Goal: Complete application form: Complete application form

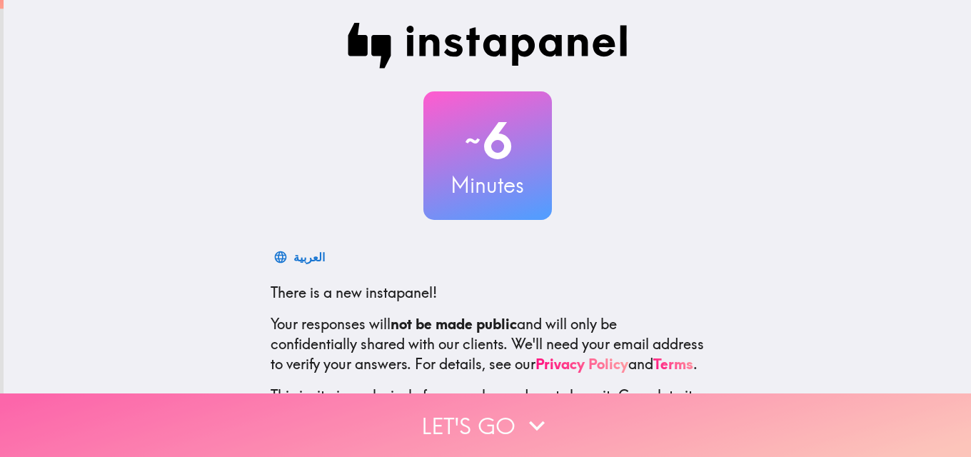
click at [526, 414] on icon "button" at bounding box center [536, 425] width 31 height 31
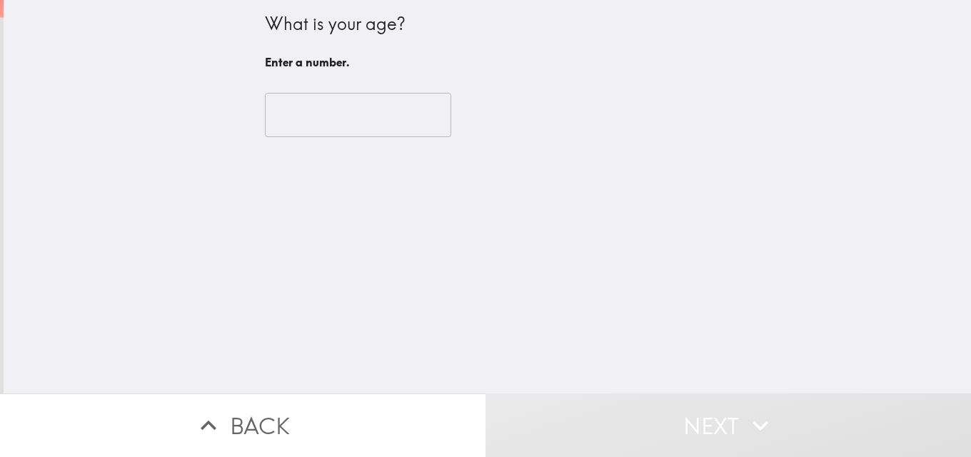
click at [353, 120] on input "number" at bounding box center [358, 115] width 186 height 44
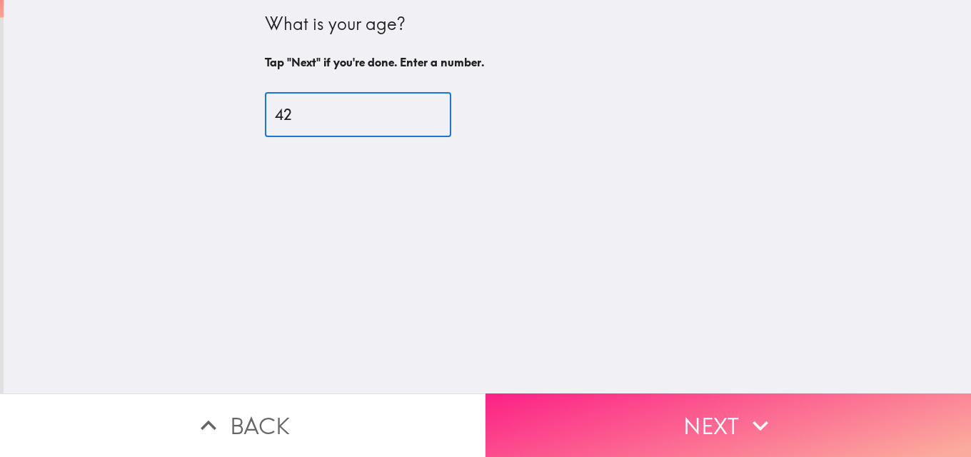
type input "42"
click at [676, 439] on button "Next" at bounding box center [729, 426] width 486 height 64
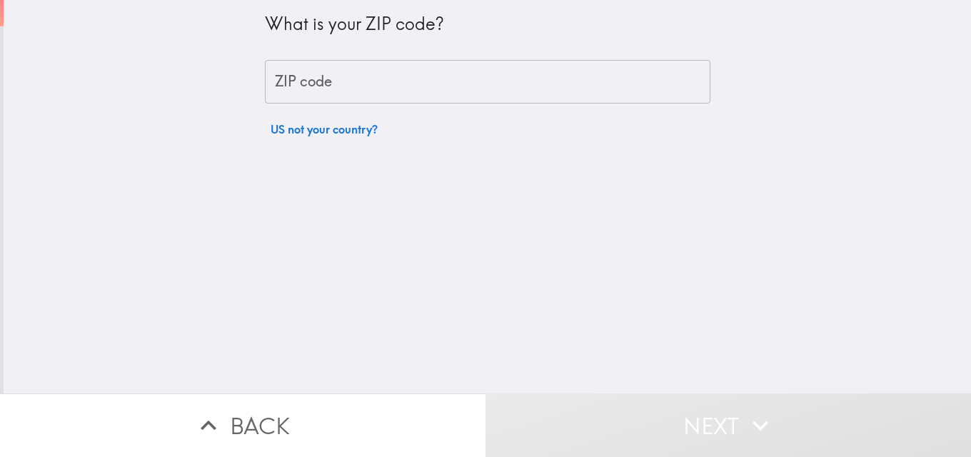
click at [289, 76] on div "ZIP code ZIP code" at bounding box center [488, 82] width 446 height 44
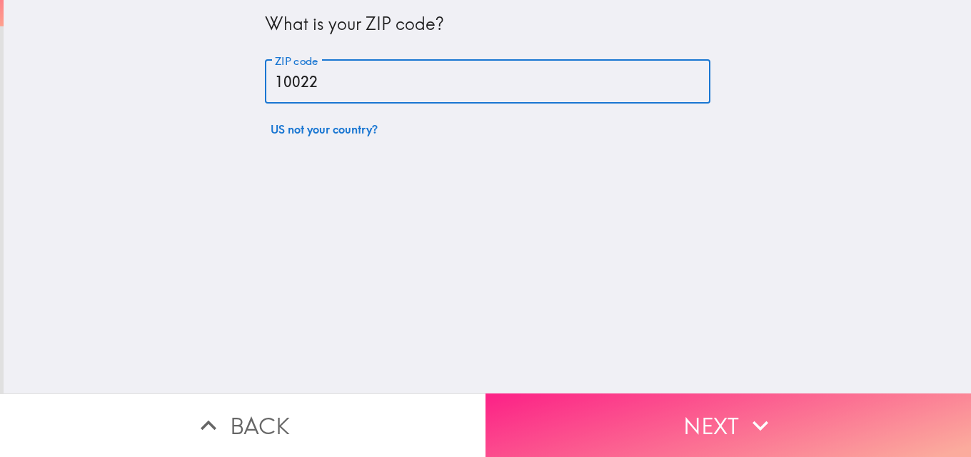
type input "10022"
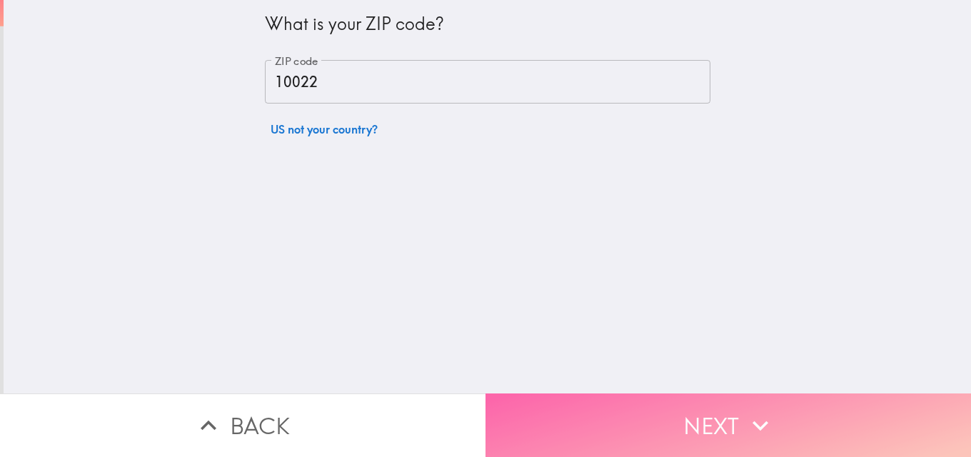
click at [613, 418] on button "Next" at bounding box center [729, 426] width 486 height 64
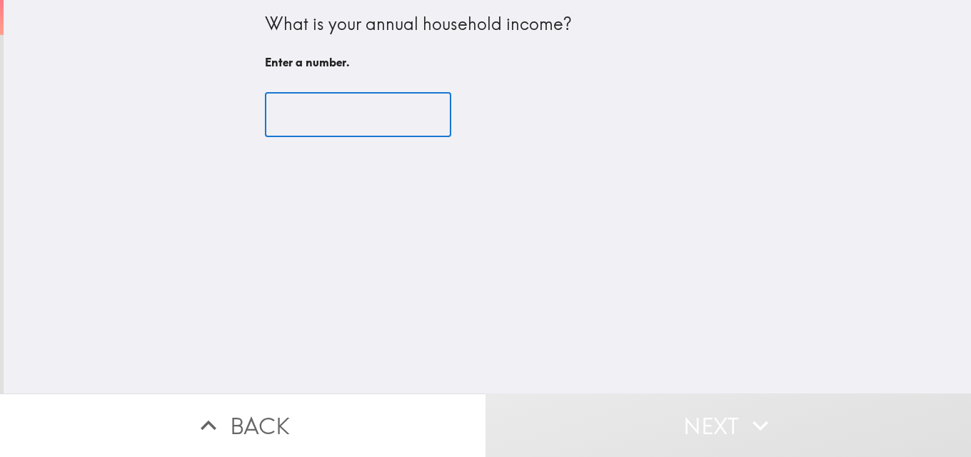
click at [371, 113] on input "number" at bounding box center [358, 115] width 186 height 44
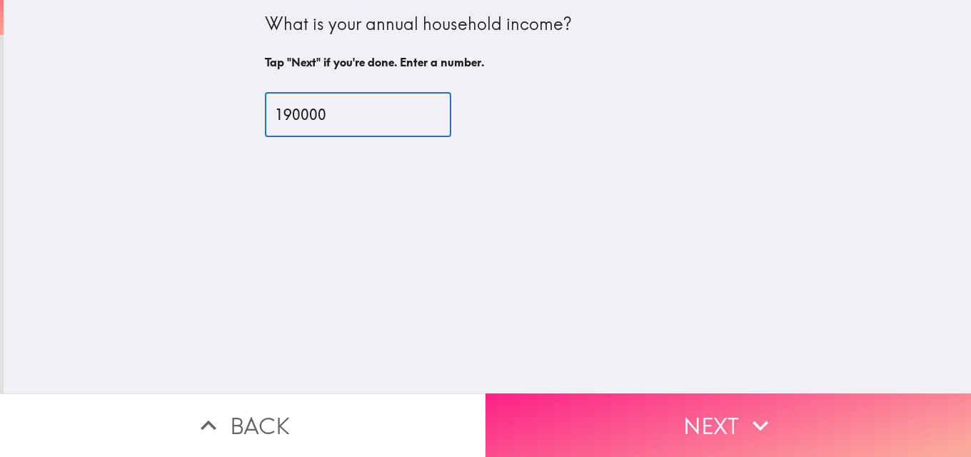
type input "190000"
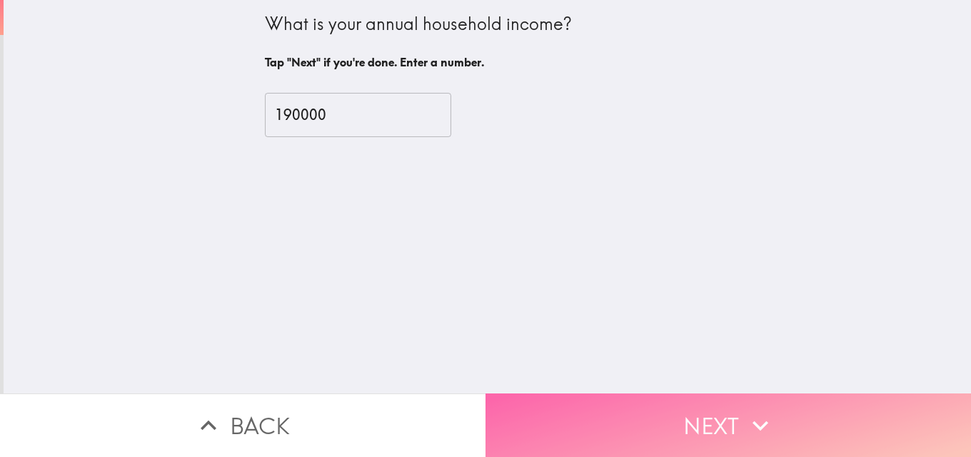
click at [597, 414] on button "Next" at bounding box center [729, 426] width 486 height 64
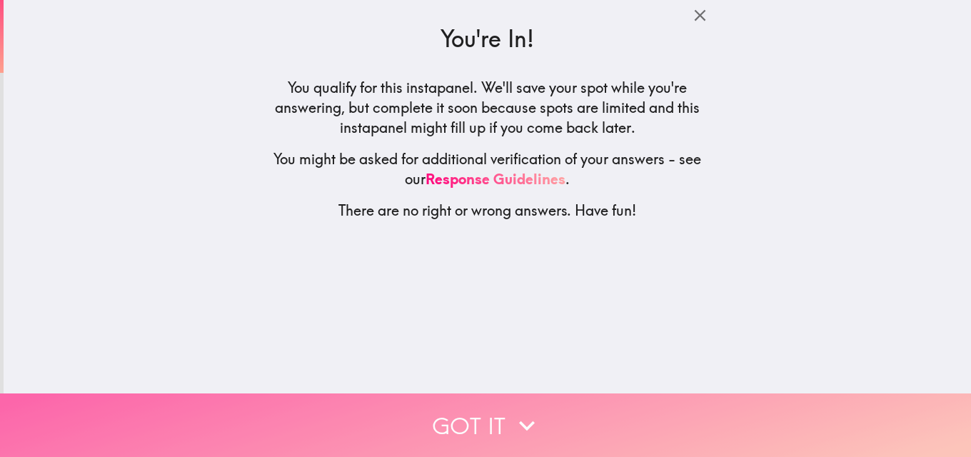
click at [512, 424] on icon "button" at bounding box center [526, 425] width 31 height 31
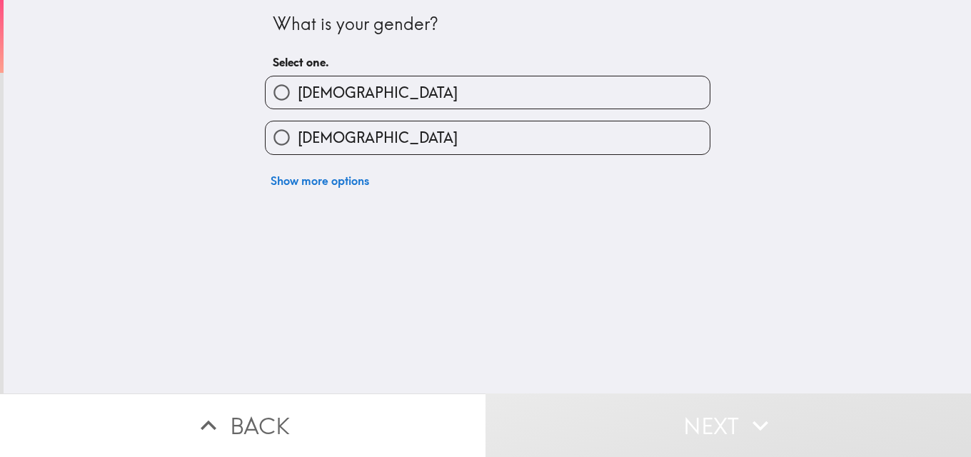
click at [282, 96] on input "[DEMOGRAPHIC_DATA]" at bounding box center [282, 92] width 32 height 32
radio input "true"
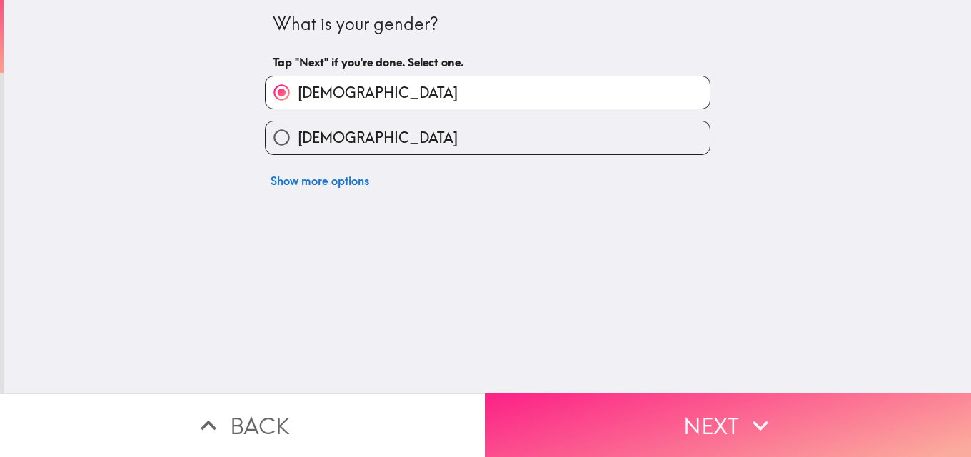
click at [610, 433] on button "Next" at bounding box center [729, 426] width 486 height 64
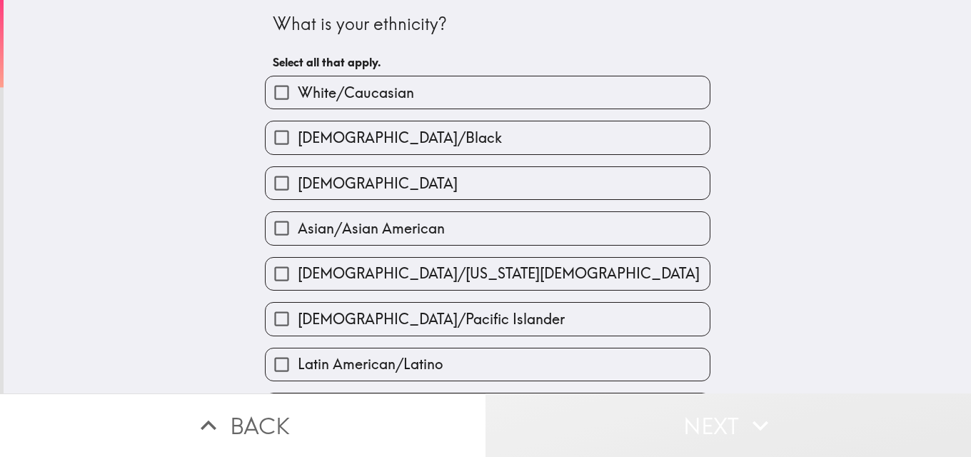
click at [610, 432] on button "Next" at bounding box center [729, 426] width 486 height 64
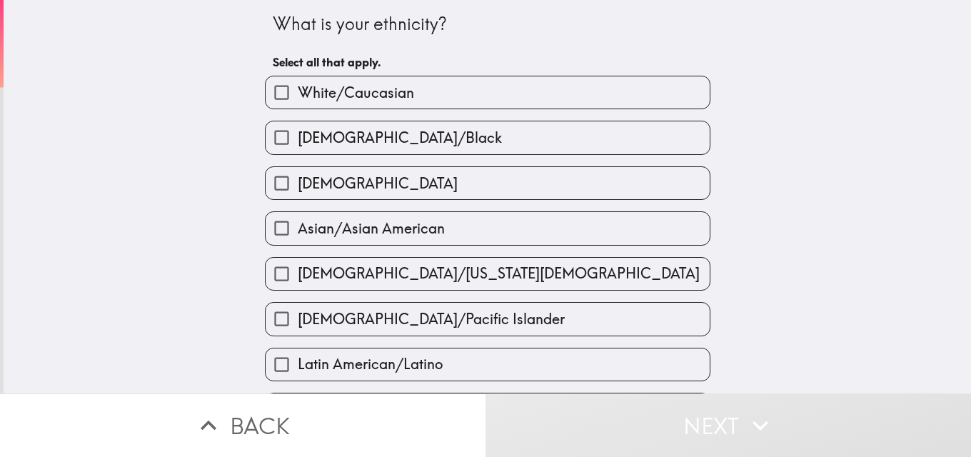
click at [267, 94] on input "White/Caucasian" at bounding box center [282, 92] width 32 height 32
checkbox input "true"
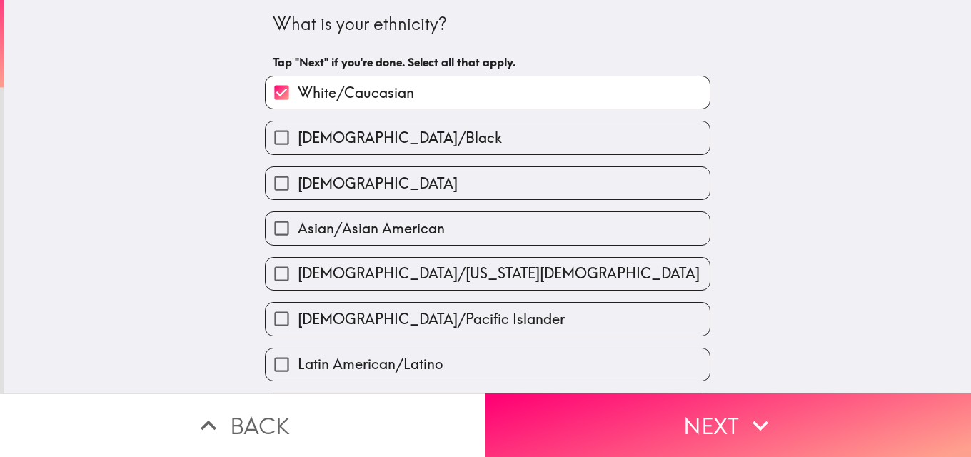
click at [279, 181] on input "[DEMOGRAPHIC_DATA]" at bounding box center [282, 183] width 32 height 32
checkbox input "true"
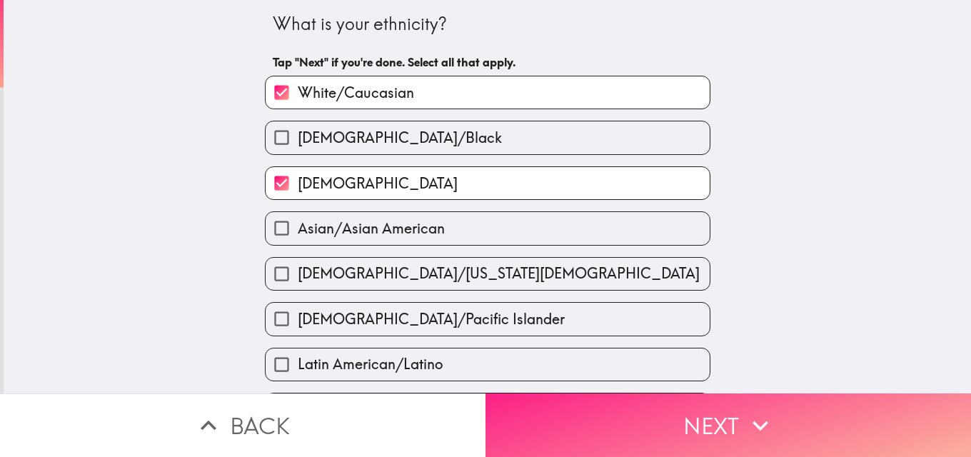
click at [577, 421] on button "Next" at bounding box center [729, 426] width 486 height 64
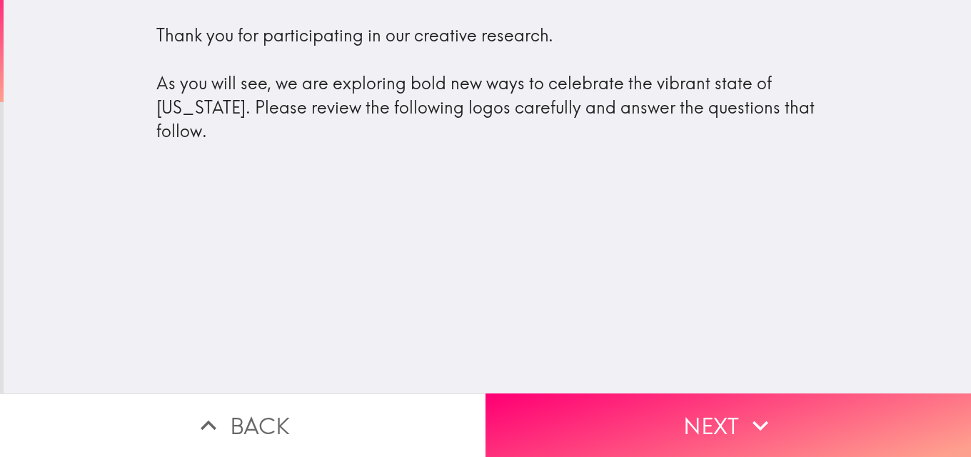
click at [741, 374] on div "Thank you for participating in our creative research. As you will see, we are e…" at bounding box center [488, 197] width 968 height 394
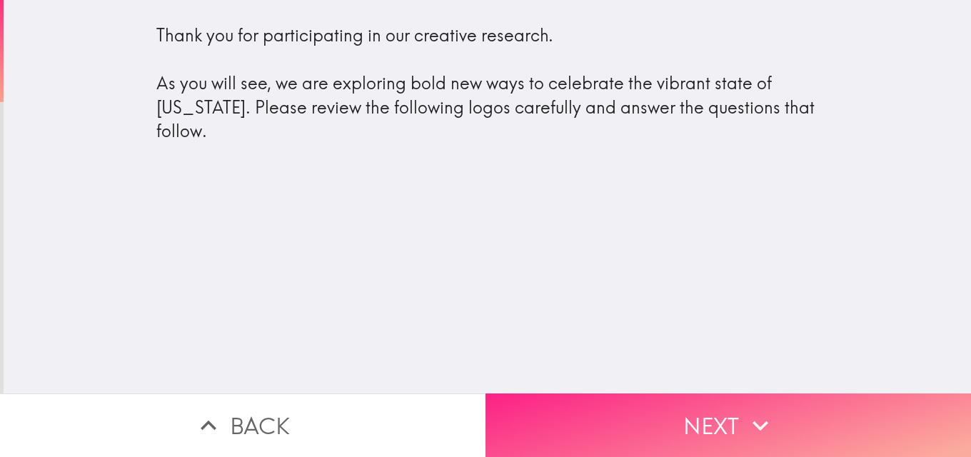
click at [736, 400] on button "Next" at bounding box center [729, 426] width 486 height 64
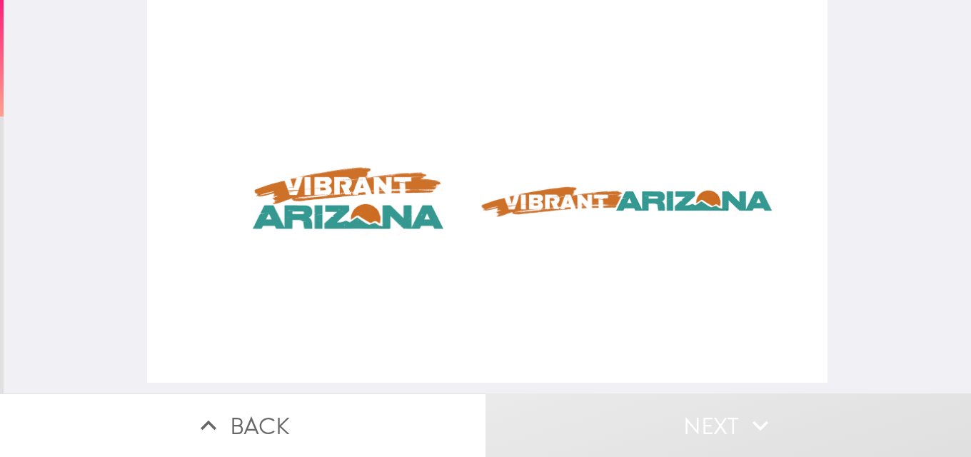
click at [356, 205] on div at bounding box center [487, 191] width 681 height 383
click at [569, 213] on div at bounding box center [487, 191] width 681 height 383
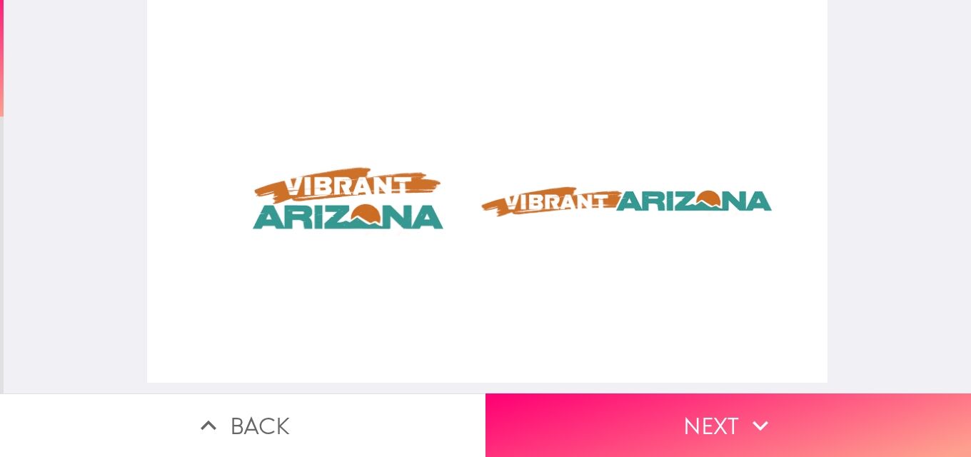
click at [361, 214] on div at bounding box center [487, 191] width 681 height 383
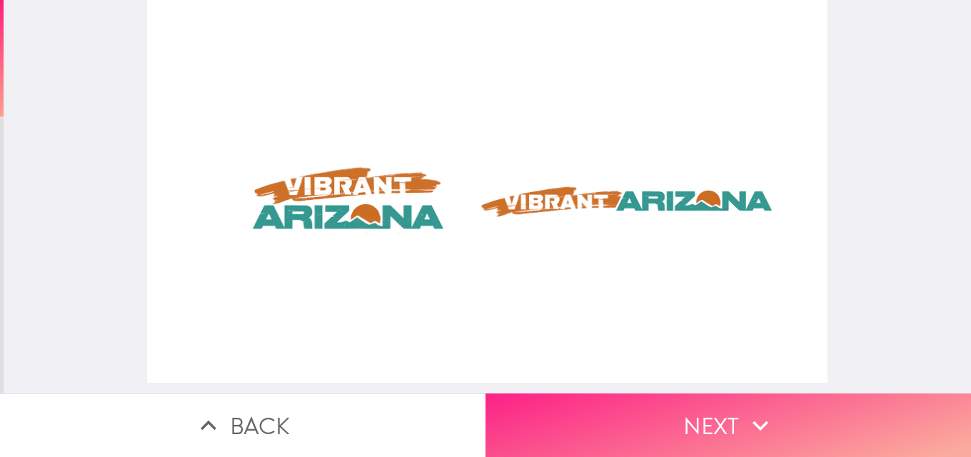
click at [634, 411] on button "Next" at bounding box center [729, 426] width 486 height 64
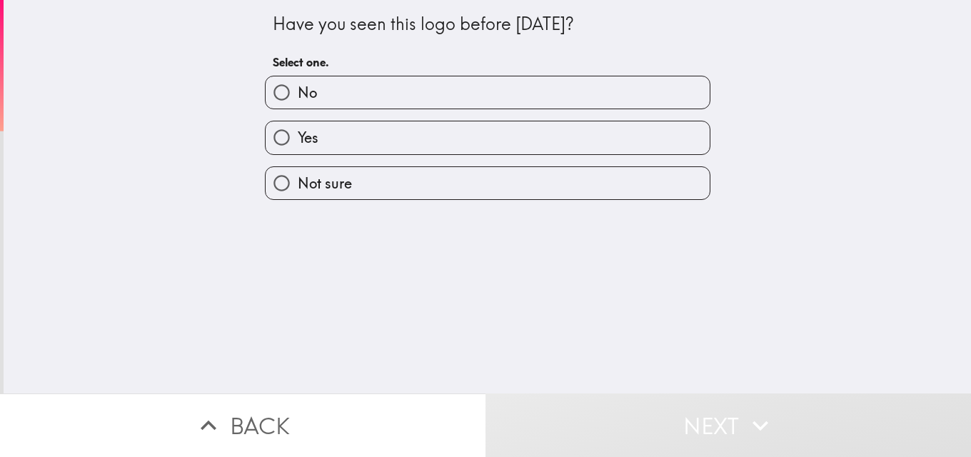
click at [379, 101] on label "No" at bounding box center [488, 92] width 444 height 32
click at [298, 101] on input "No" at bounding box center [282, 92] width 32 height 32
radio input "true"
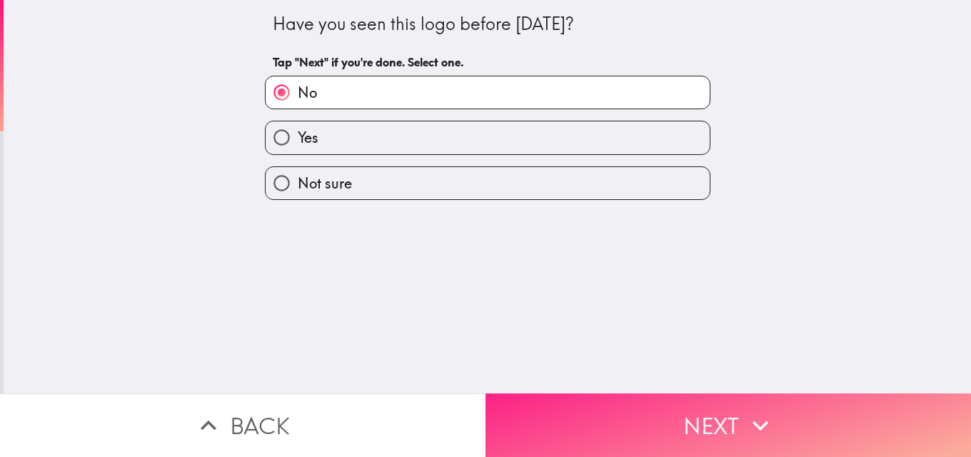
click at [609, 411] on button "Next" at bounding box center [729, 426] width 486 height 64
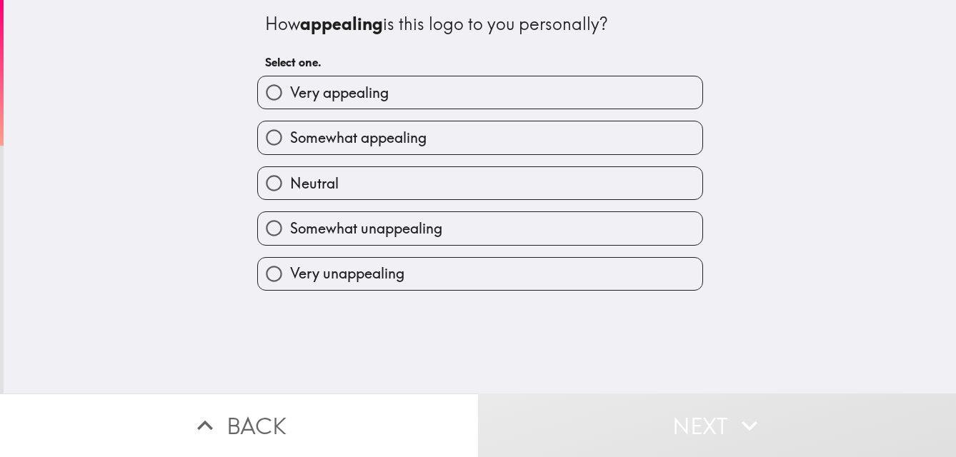
click at [266, 136] on input "Somewhat appealing" at bounding box center [274, 137] width 32 height 32
radio input "true"
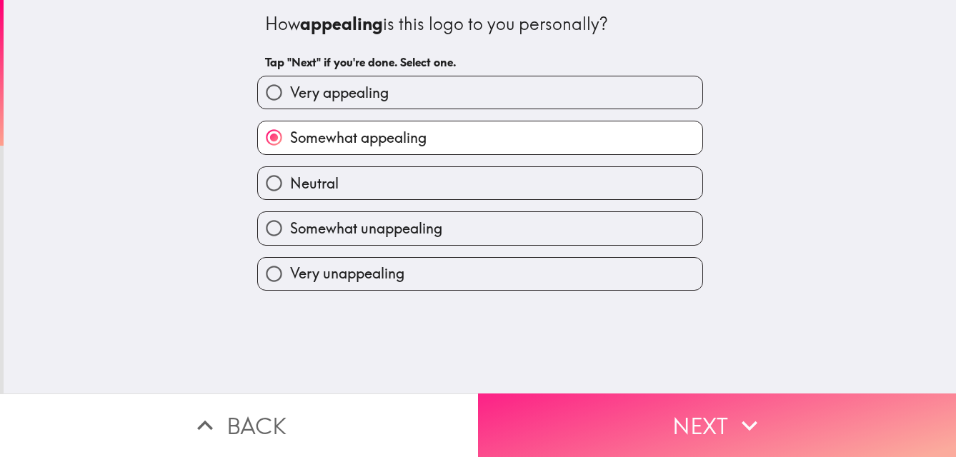
click at [624, 411] on button "Next" at bounding box center [717, 426] width 478 height 64
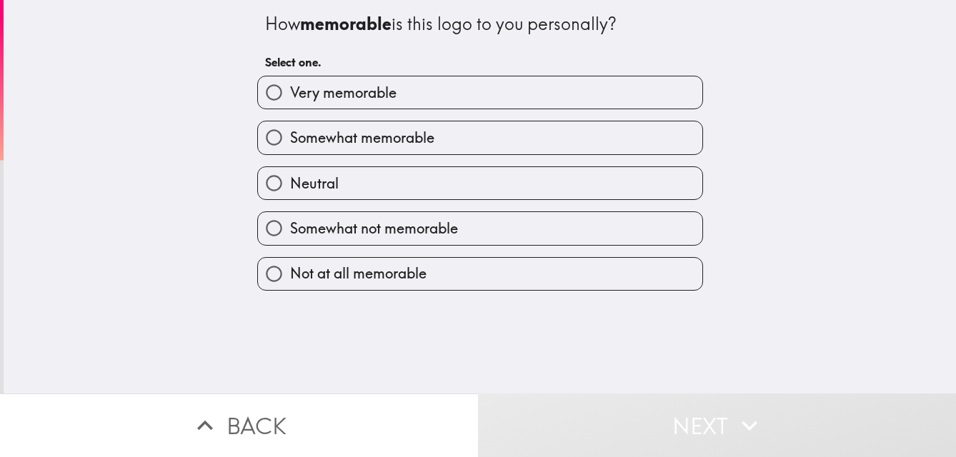
click at [294, 88] on span "Very memorable" at bounding box center [343, 93] width 106 height 20
click at [290, 88] on input "Very memorable" at bounding box center [274, 92] width 32 height 32
radio input "true"
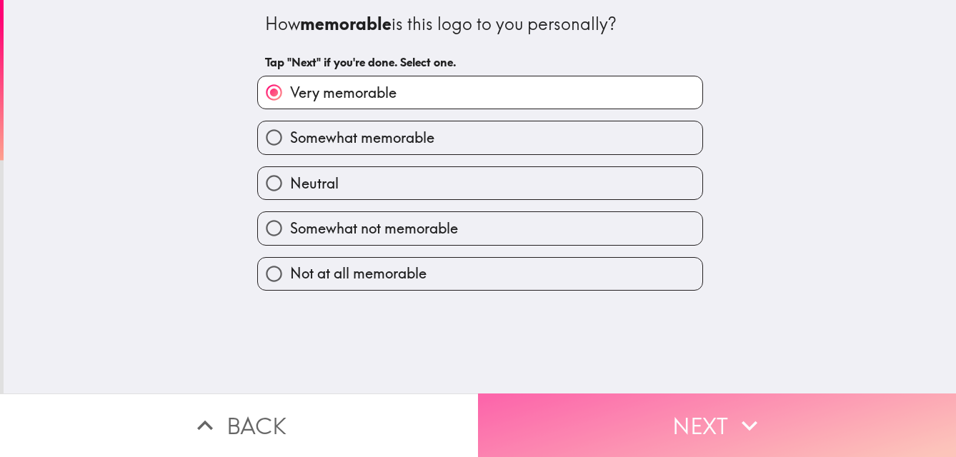
click at [579, 414] on button "Next" at bounding box center [717, 426] width 478 height 64
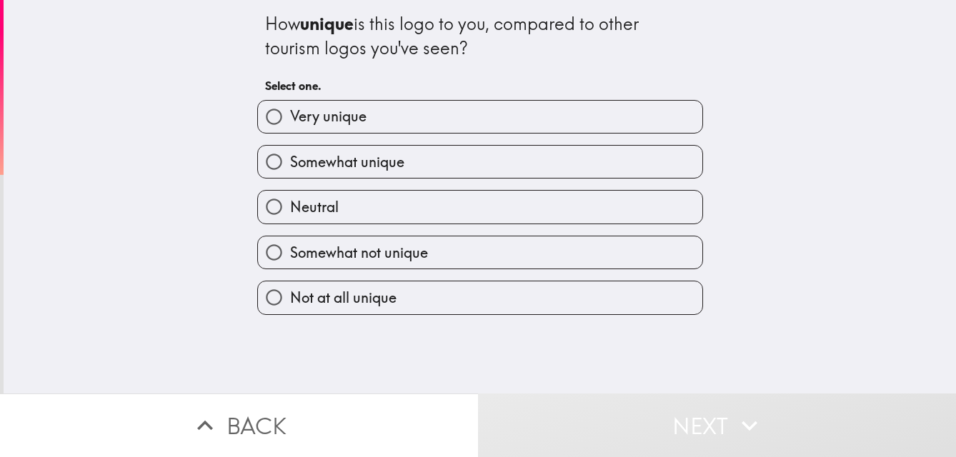
click at [329, 162] on span "Somewhat unique" at bounding box center [347, 162] width 114 height 20
click at [290, 162] on input "Somewhat unique" at bounding box center [274, 162] width 32 height 32
radio input "true"
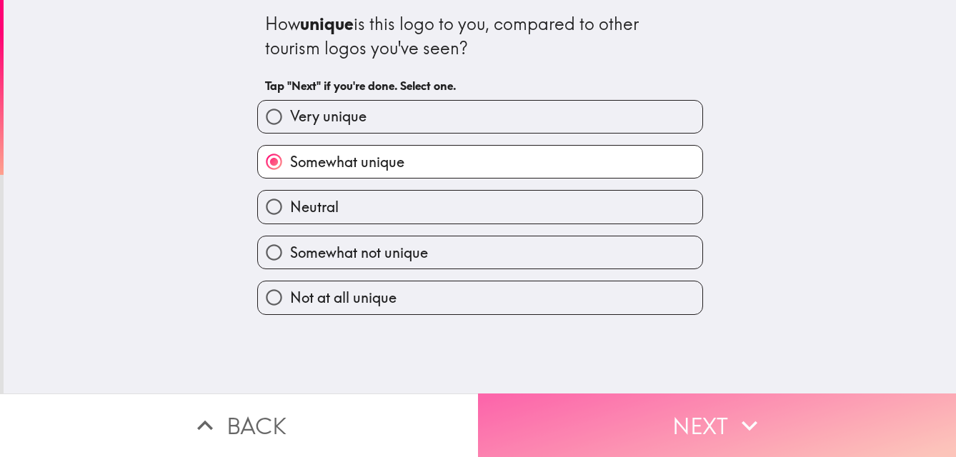
click at [659, 426] on button "Next" at bounding box center [717, 426] width 478 height 64
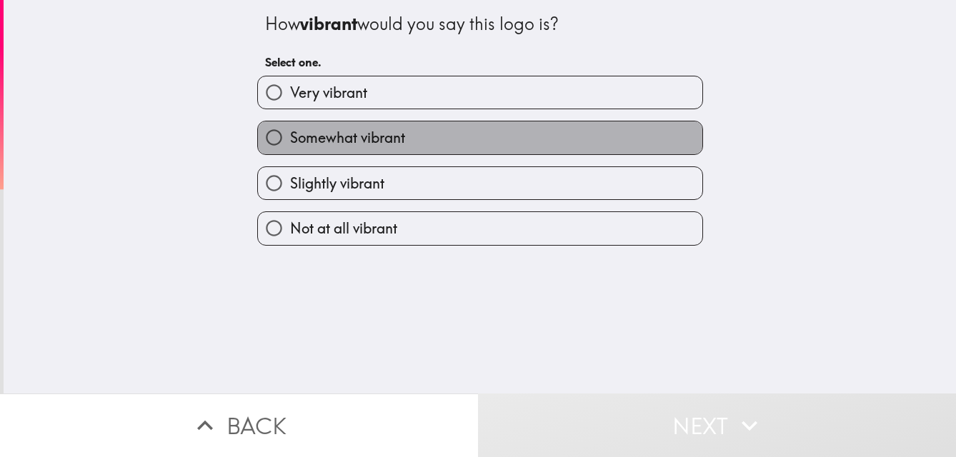
click at [379, 141] on span "Somewhat vibrant" at bounding box center [347, 138] width 115 height 20
click at [290, 141] on input "Somewhat vibrant" at bounding box center [274, 137] width 32 height 32
radio input "true"
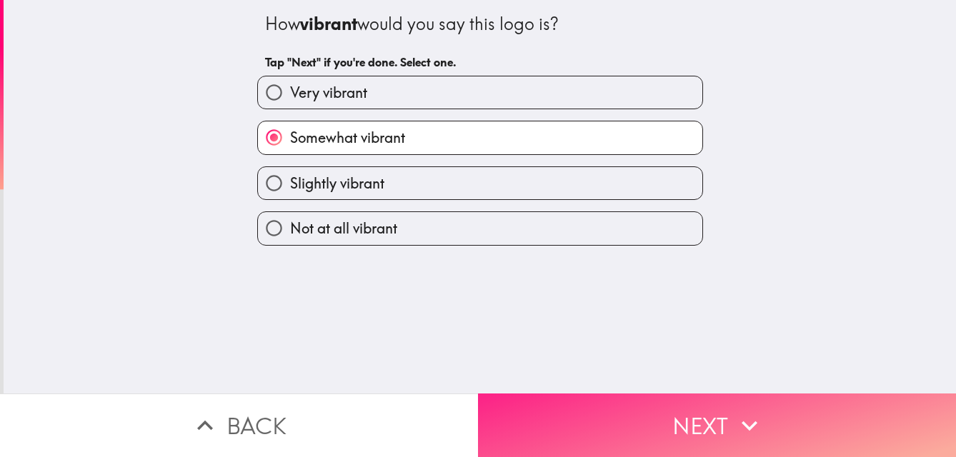
click at [593, 433] on button "Next" at bounding box center [717, 426] width 478 height 64
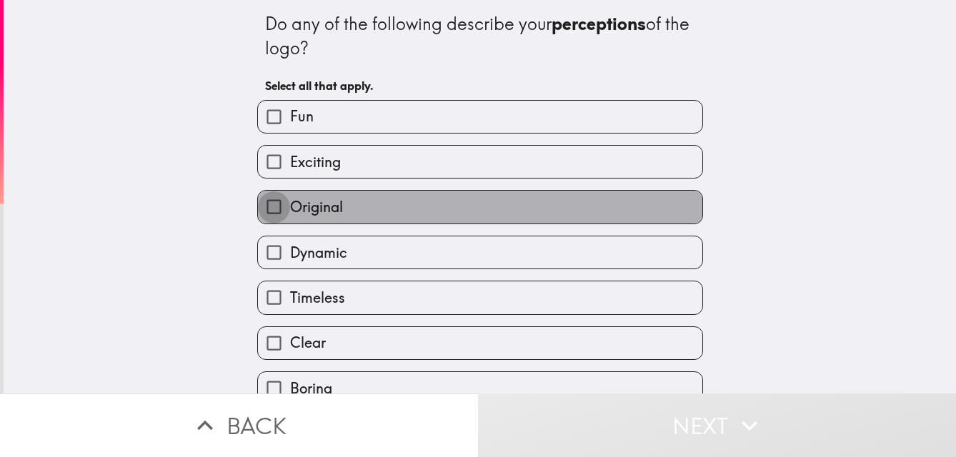
click at [264, 198] on input "Original" at bounding box center [274, 207] width 32 height 32
checkbox input "true"
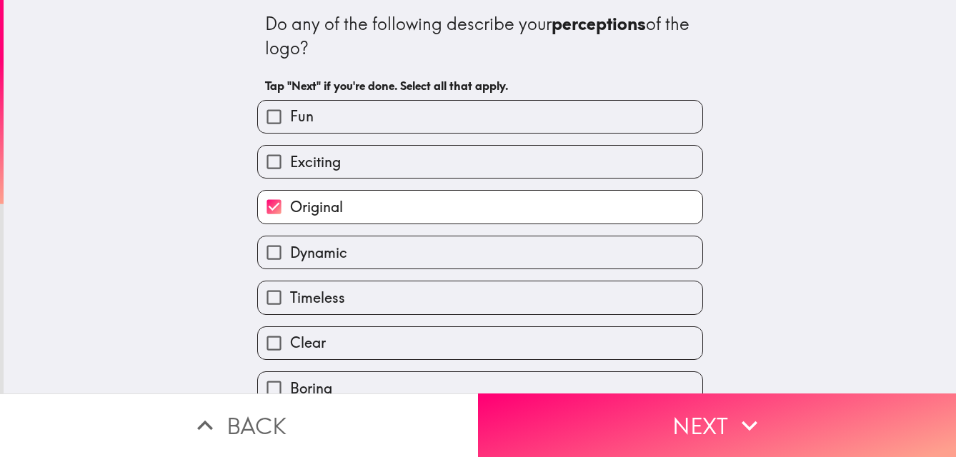
click at [270, 254] on input "Dynamic" at bounding box center [274, 252] width 32 height 32
checkbox input "true"
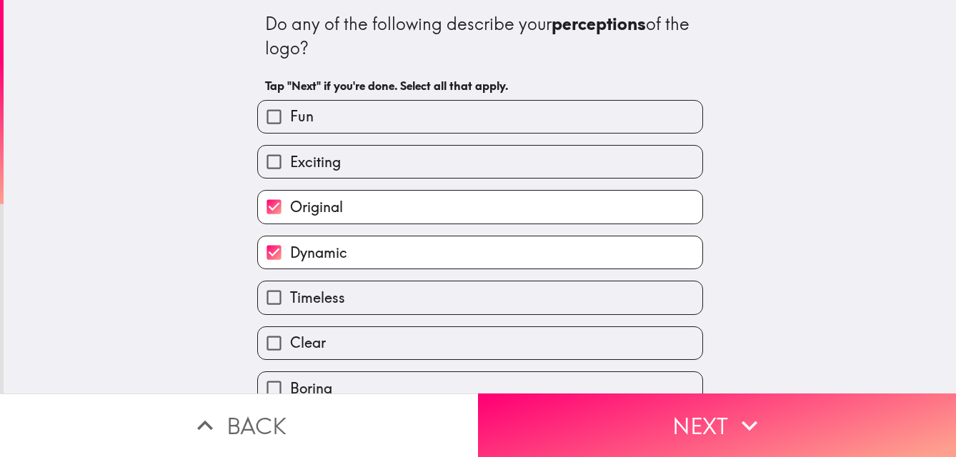
click at [272, 165] on input "Exciting" at bounding box center [274, 162] width 32 height 32
checkbox input "true"
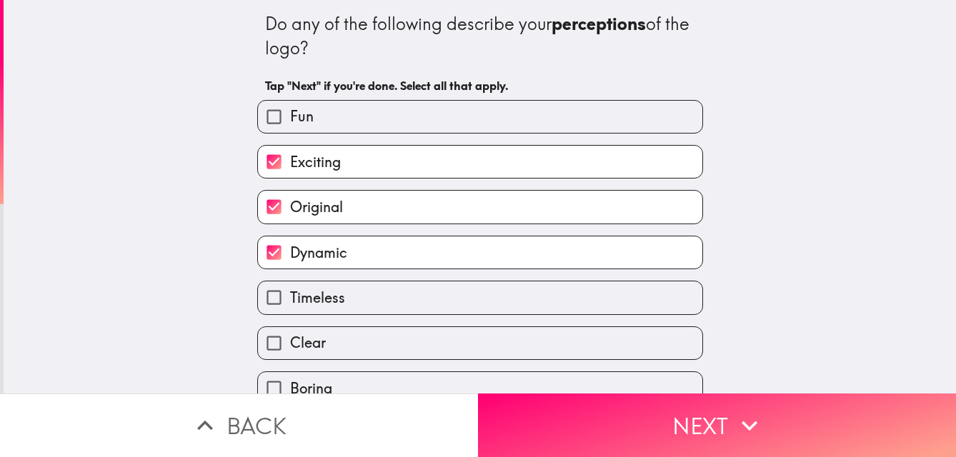
click at [298, 299] on span "Timeless" at bounding box center [317, 298] width 55 height 20
click at [290, 299] on input "Timeless" at bounding box center [274, 297] width 32 height 32
checkbox input "true"
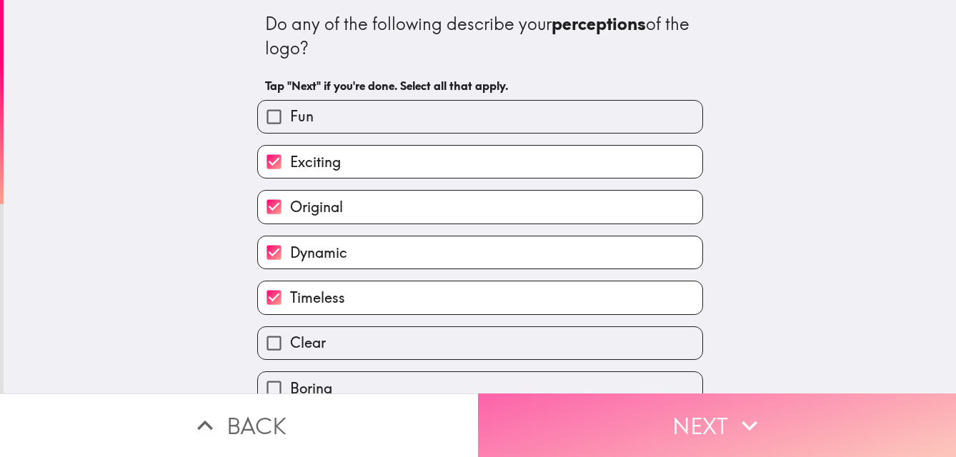
click at [649, 422] on button "Next" at bounding box center [717, 426] width 478 height 64
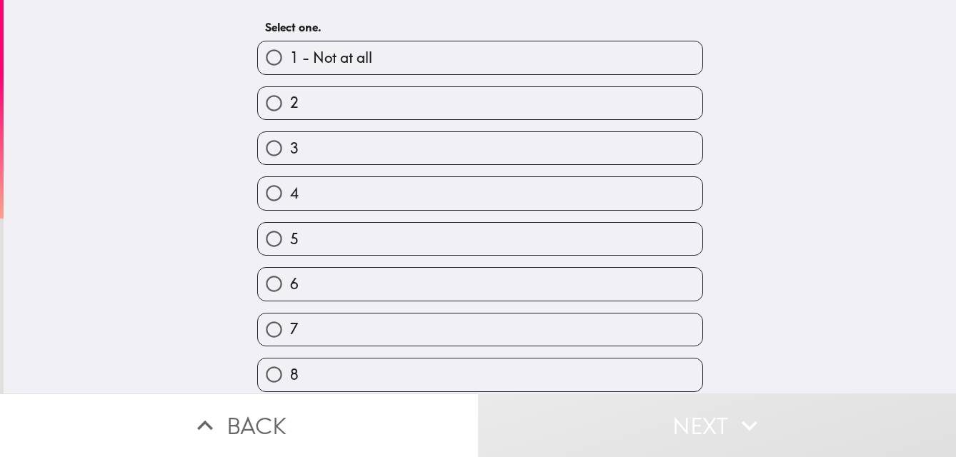
scroll to position [95, 0]
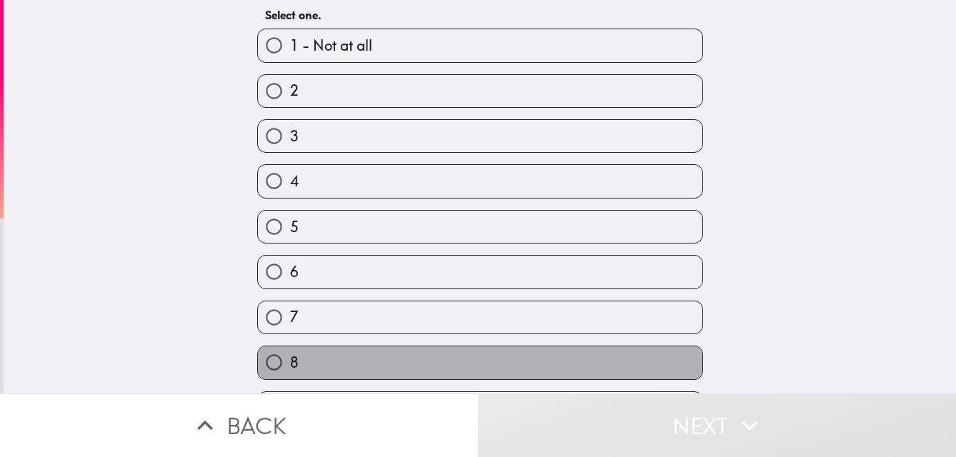
click at [410, 359] on label "8" at bounding box center [480, 362] width 444 height 32
click at [290, 359] on input "8" at bounding box center [274, 362] width 32 height 32
radio input "true"
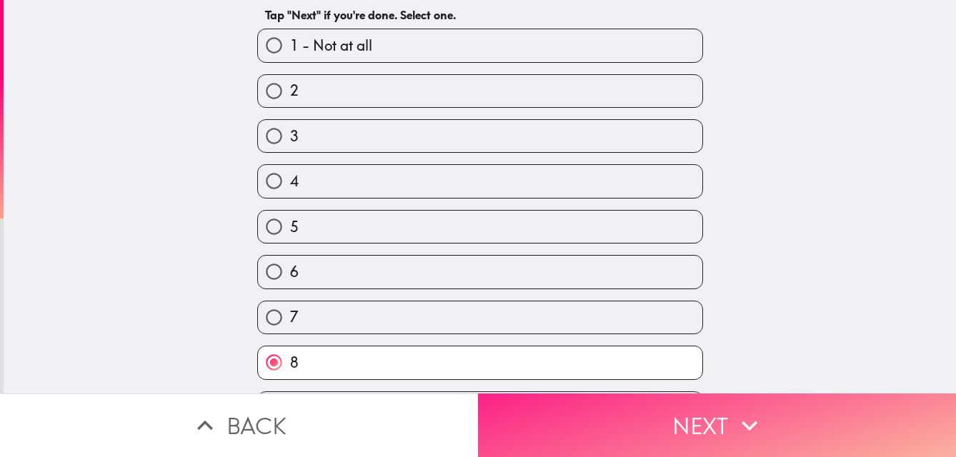
click at [626, 422] on button "Next" at bounding box center [717, 426] width 478 height 64
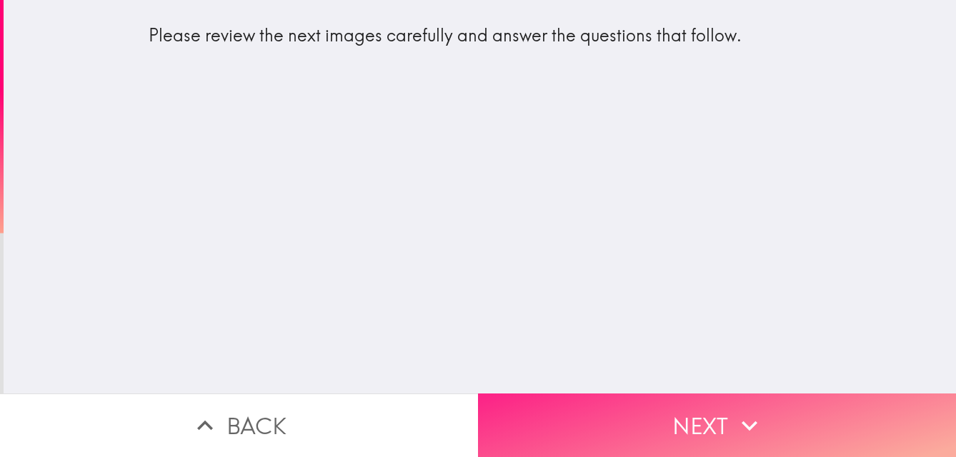
click at [626, 421] on button "Next" at bounding box center [717, 426] width 478 height 64
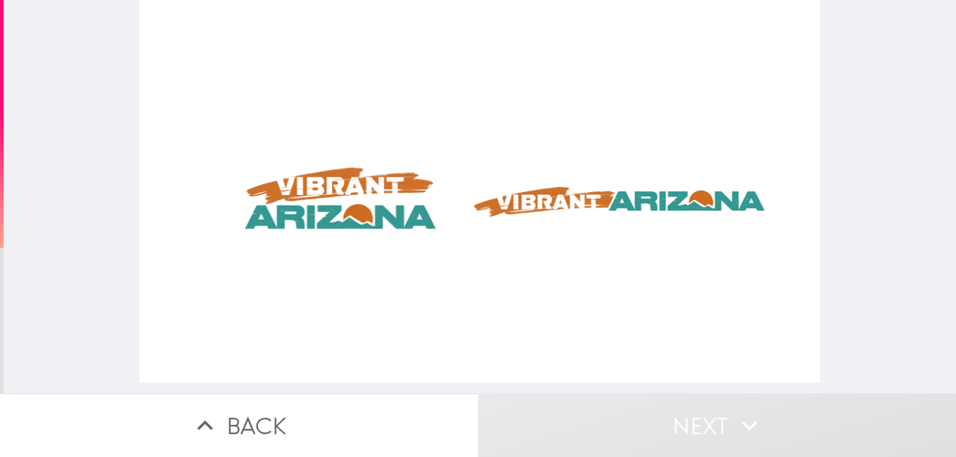
click at [296, 208] on div at bounding box center [479, 191] width 681 height 383
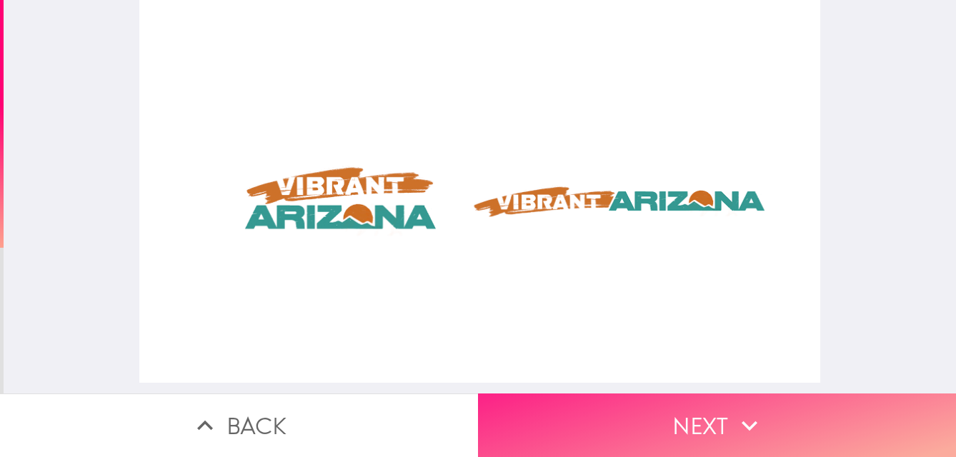
click at [631, 418] on button "Next" at bounding box center [717, 426] width 478 height 64
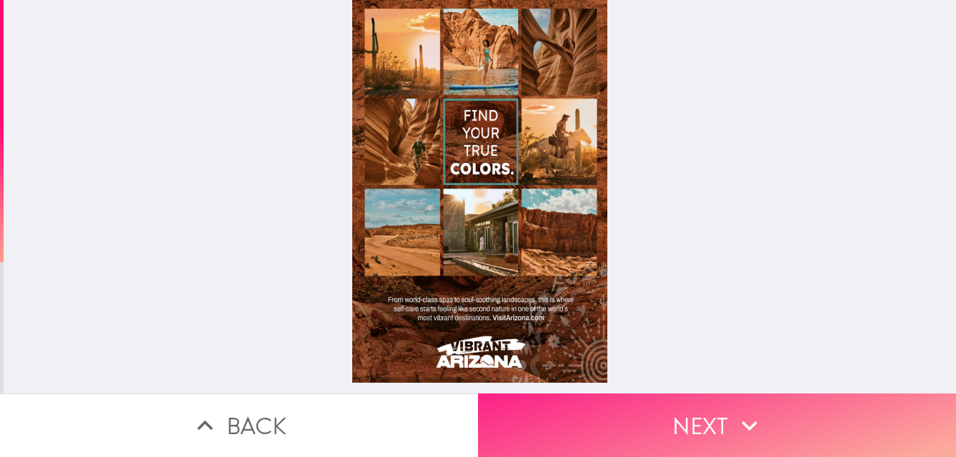
click at [736, 415] on icon "button" at bounding box center [749, 425] width 31 height 31
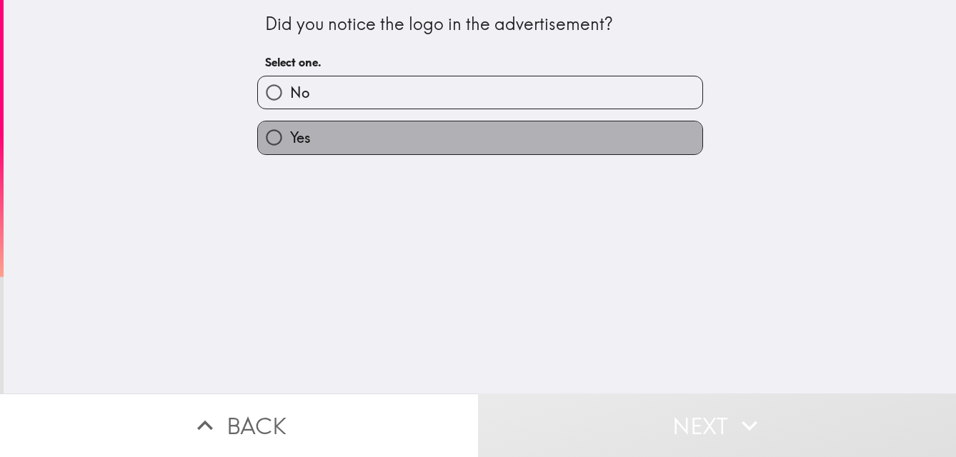
click at [416, 140] on label "Yes" at bounding box center [480, 137] width 444 height 32
click at [290, 140] on input "Yes" at bounding box center [274, 137] width 32 height 32
radio input "true"
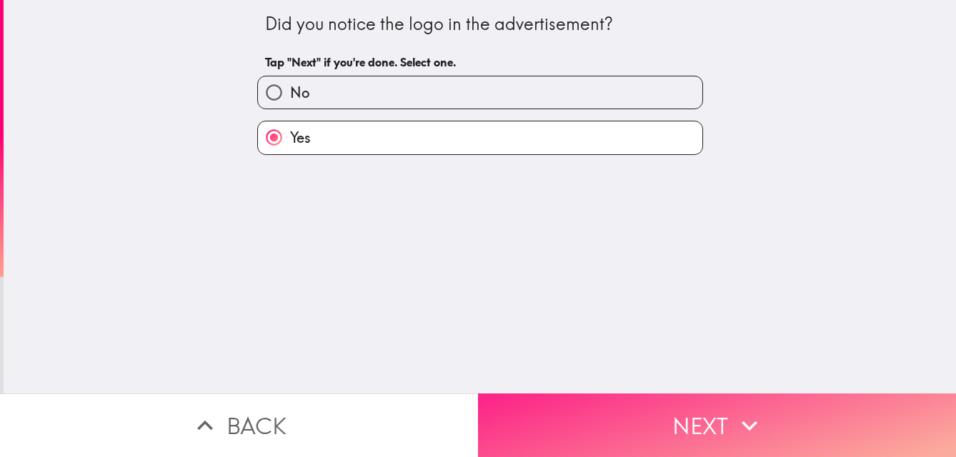
click at [581, 418] on button "Next" at bounding box center [717, 426] width 478 height 64
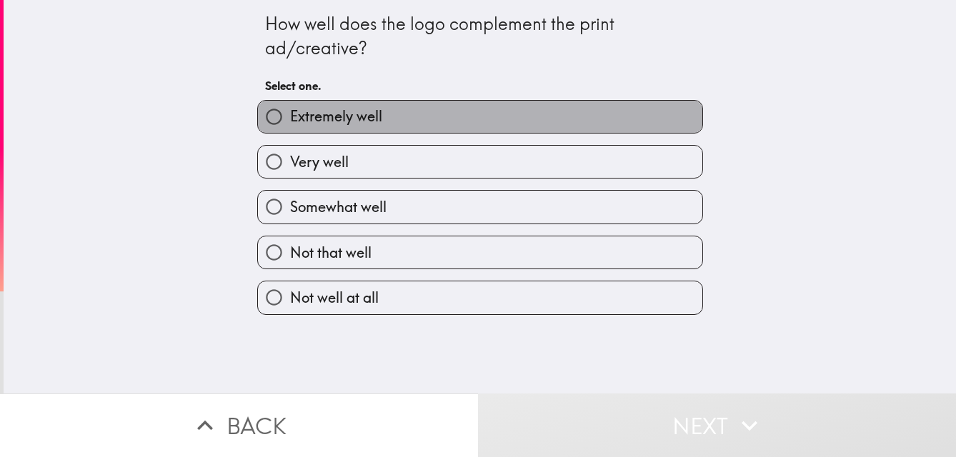
click at [403, 120] on label "Extremely well" at bounding box center [480, 117] width 444 height 32
click at [290, 120] on input "Extremely well" at bounding box center [274, 117] width 32 height 32
radio input "true"
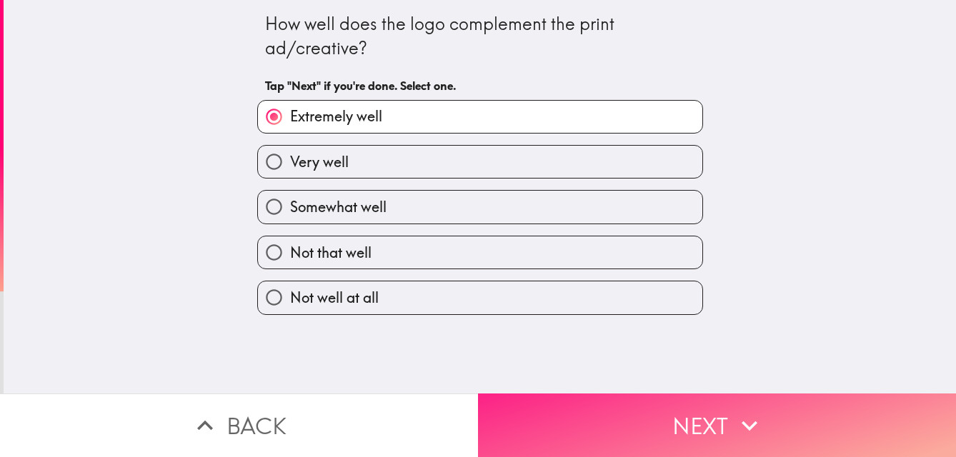
click at [576, 436] on button "Next" at bounding box center [717, 426] width 478 height 64
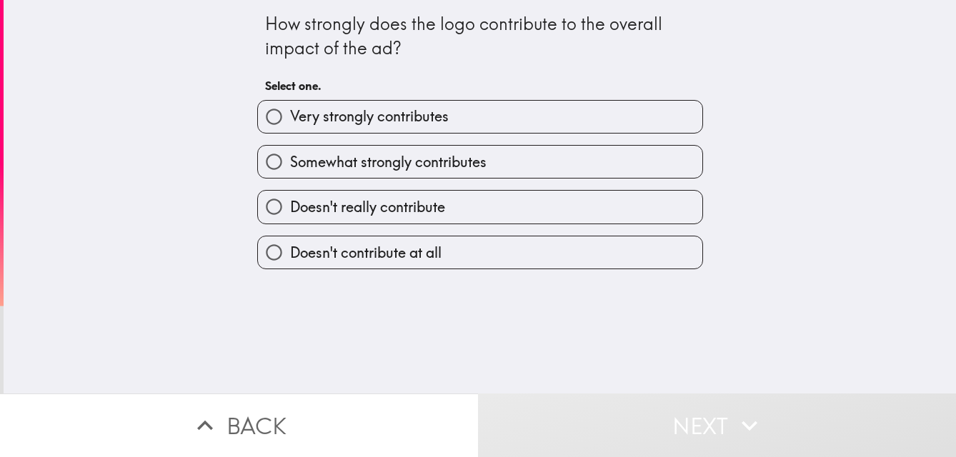
click at [364, 126] on span "Very strongly contributes" at bounding box center [369, 116] width 159 height 20
click at [290, 126] on input "Very strongly contributes" at bounding box center [274, 117] width 32 height 32
radio input "true"
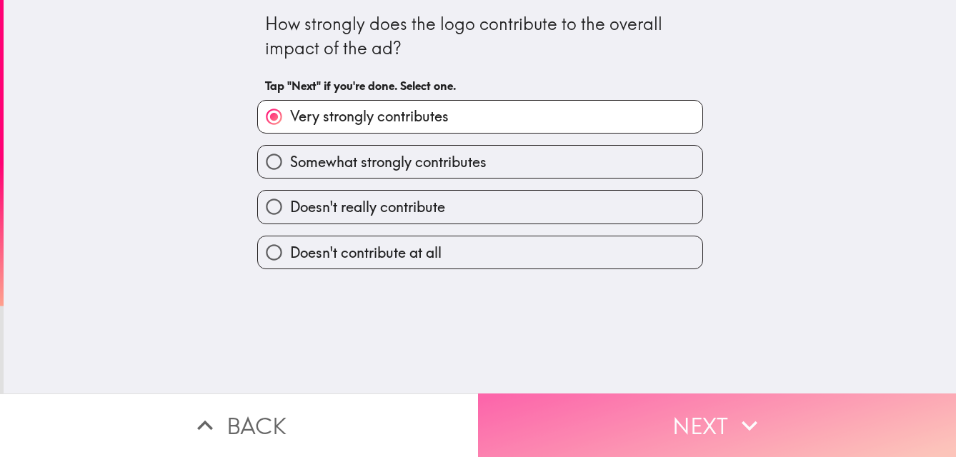
click at [592, 413] on button "Next" at bounding box center [717, 426] width 478 height 64
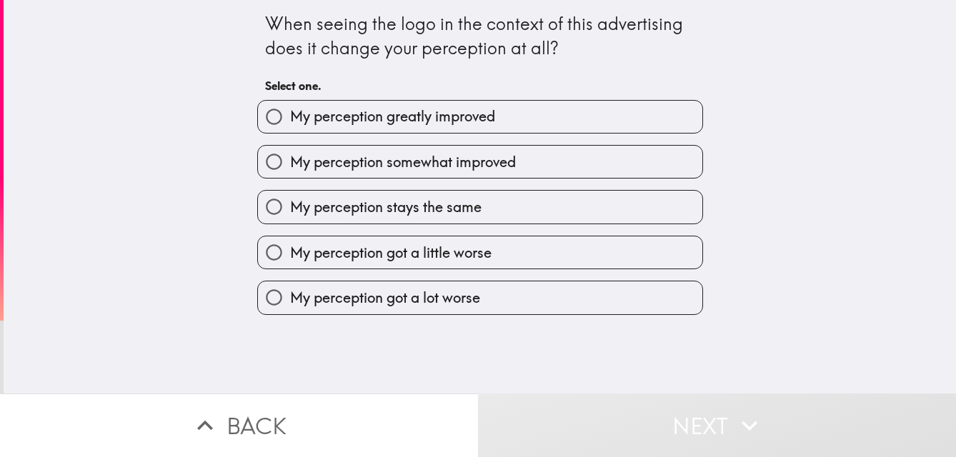
click at [421, 168] on span "My perception somewhat improved" at bounding box center [403, 162] width 226 height 20
click at [290, 168] on input "My perception somewhat improved" at bounding box center [274, 162] width 32 height 32
radio input "true"
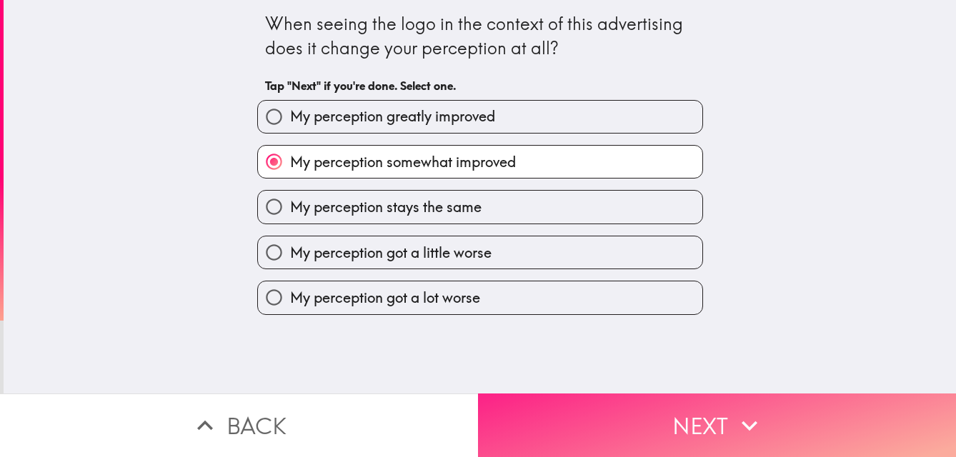
click at [600, 401] on button "Next" at bounding box center [717, 426] width 478 height 64
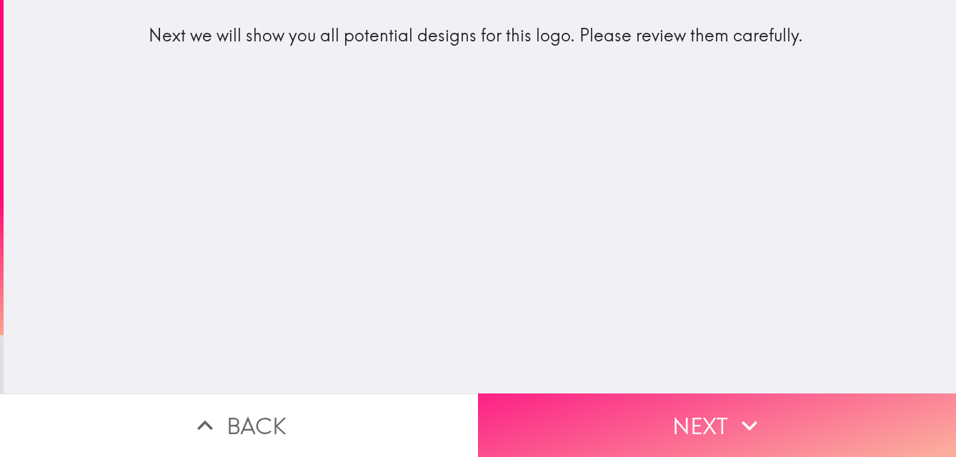
click at [614, 431] on button "Next" at bounding box center [717, 426] width 478 height 64
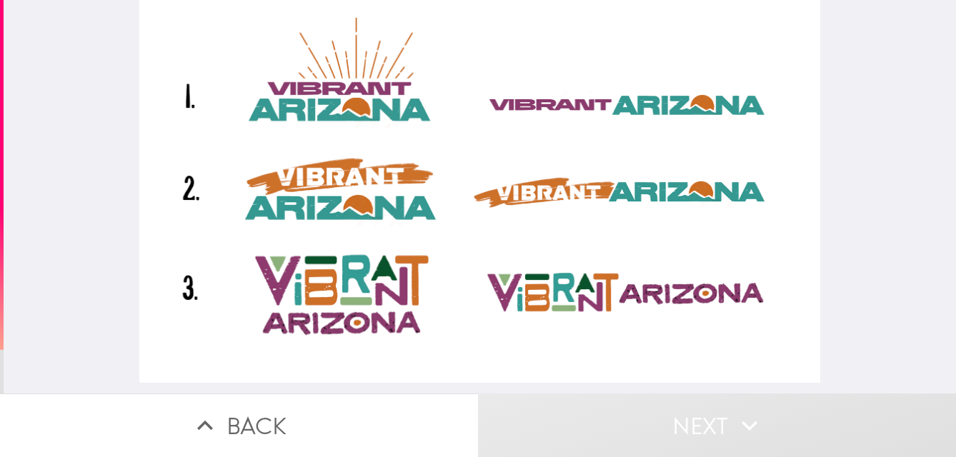
click at [364, 189] on div at bounding box center [479, 191] width 681 height 383
click at [313, 194] on div at bounding box center [479, 191] width 681 height 383
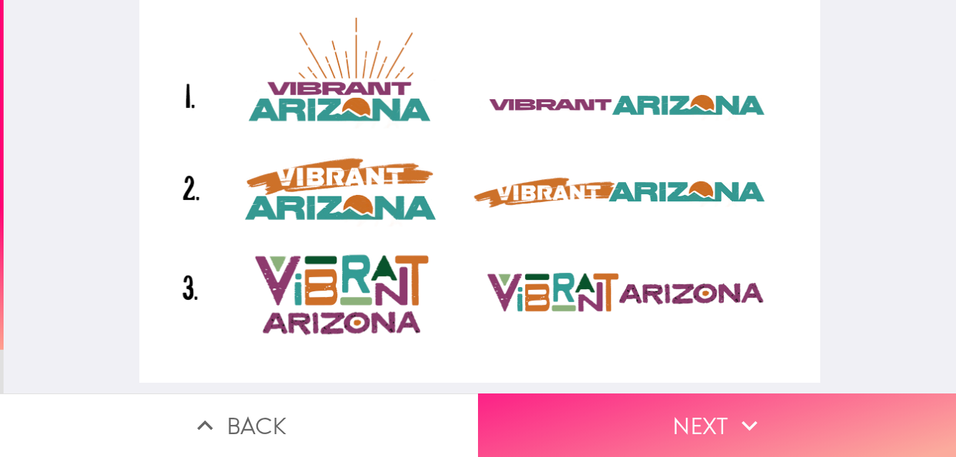
click at [746, 429] on icon "button" at bounding box center [749, 425] width 31 height 31
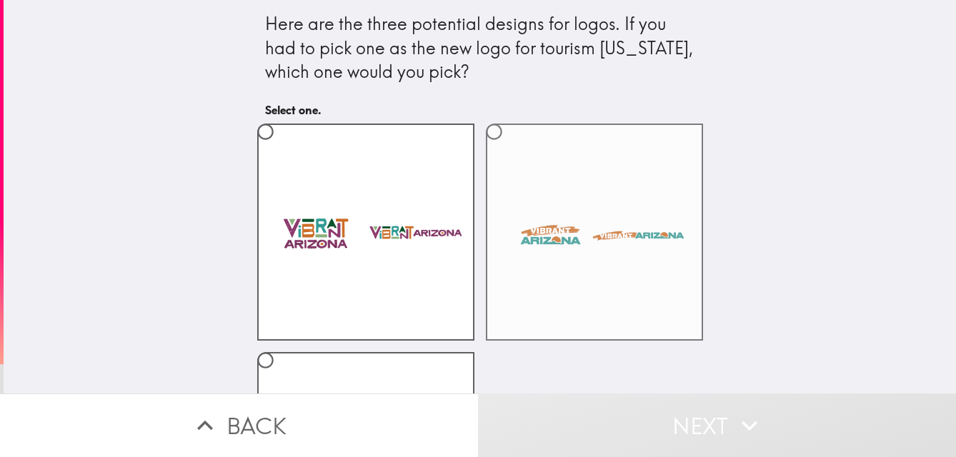
click at [590, 278] on label at bounding box center [594, 232] width 217 height 217
click at [510, 148] on input "radio" at bounding box center [494, 132] width 32 height 32
radio input "true"
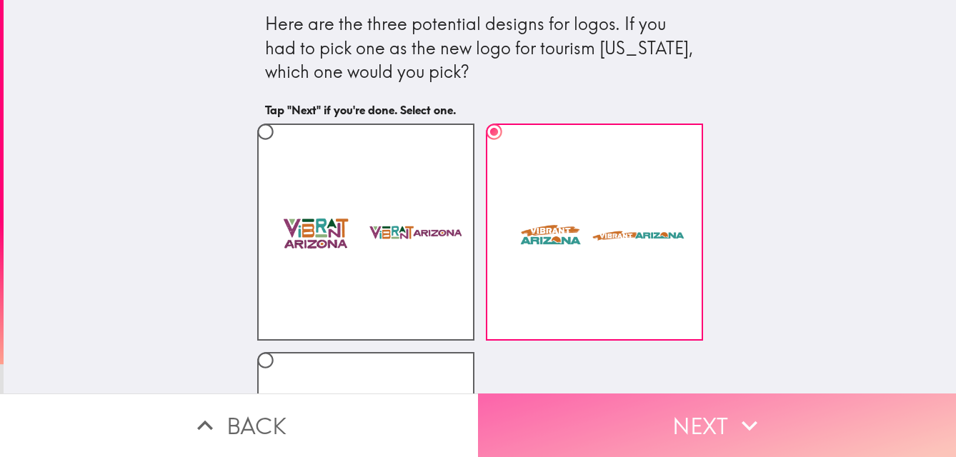
click at [646, 409] on button "Next" at bounding box center [717, 426] width 478 height 64
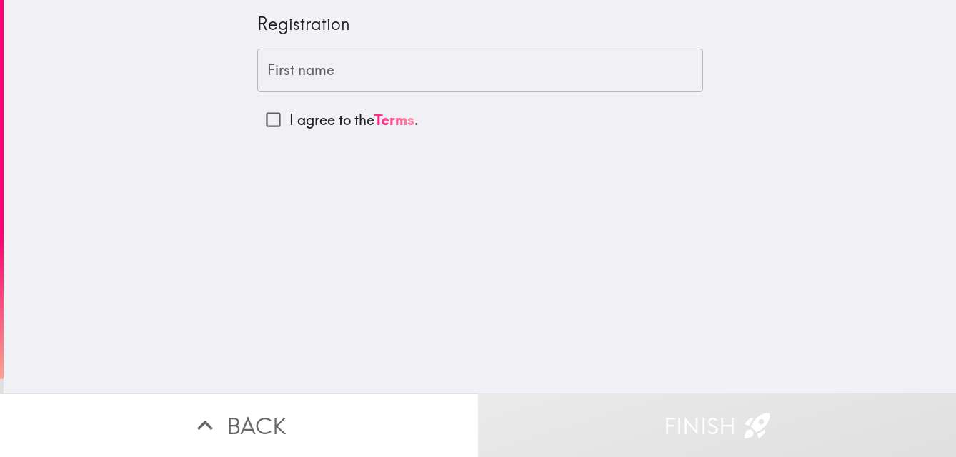
click at [451, 75] on input "First name" at bounding box center [480, 71] width 446 height 44
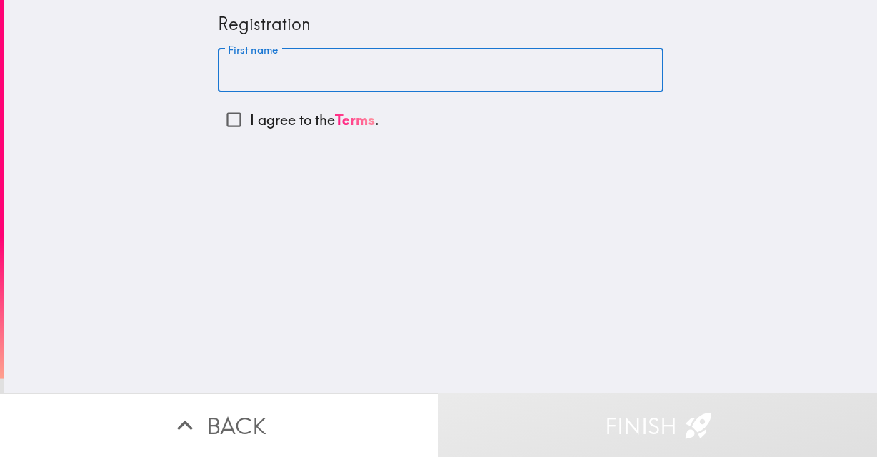
click at [309, 66] on input "First name" at bounding box center [441, 71] width 446 height 44
type input "[PERSON_NAME]"
click at [226, 124] on input "I agree to the Terms ." at bounding box center [234, 120] width 32 height 32
checkbox input "true"
